Goal: Information Seeking & Learning: Learn about a topic

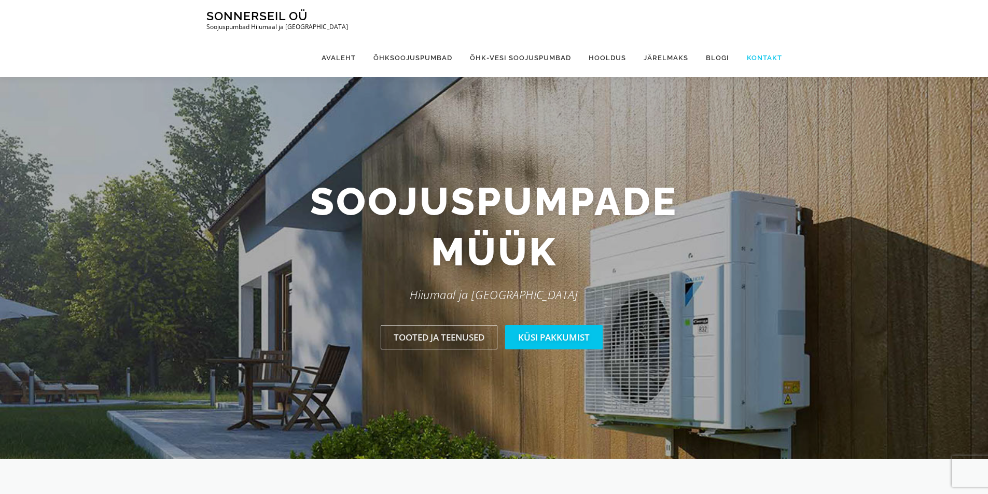
click at [766, 38] on link "Kontakt" at bounding box center [760, 57] width 44 height 39
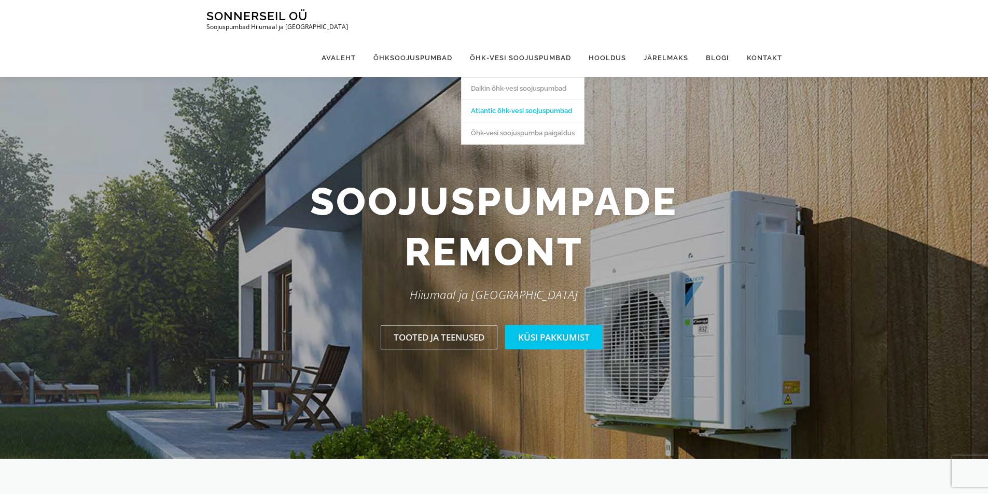
click at [507, 100] on link "Atlantic õhk-vesi soojuspumbad" at bounding box center [522, 111] width 122 height 22
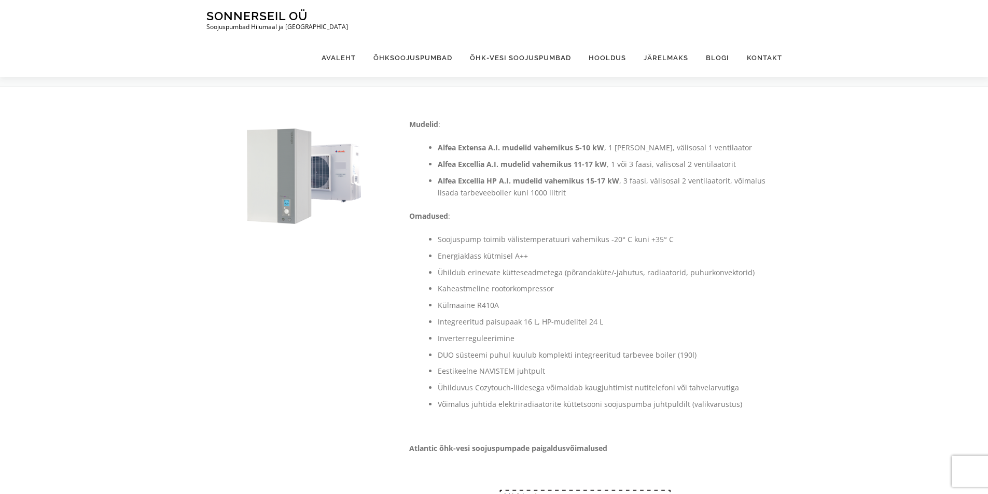
drag, startPoint x: 497, startPoint y: 169, endPoint x: 468, endPoint y: 167, distance: 29.1
click at [487, 167] on strong "Alfea Excellia A.I. mudelid vahemikus 11-17 kW" at bounding box center [522, 164] width 169 height 10
drag, startPoint x: 439, startPoint y: 164, endPoint x: 497, endPoint y: 167, distance: 58.6
click at [497, 167] on strong "Alfea Excellia A.I. mudelid vahemikus 11-17 kW" at bounding box center [522, 164] width 169 height 10
copy strong "Alfea Excellia A.I"
